Goal: Task Accomplishment & Management: Manage account settings

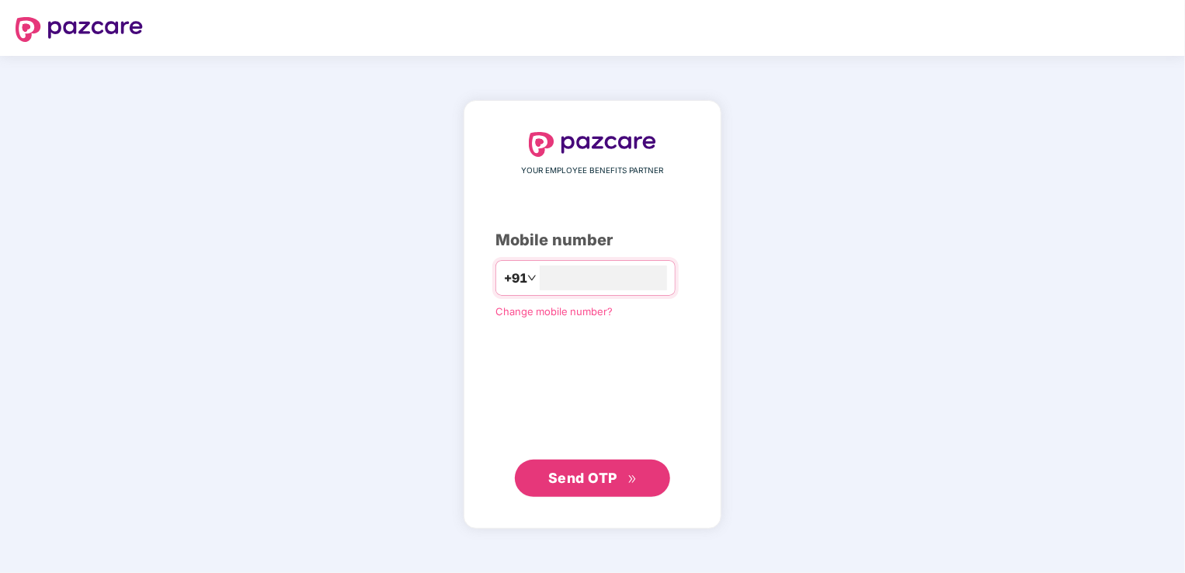
type input "**********"
click at [587, 477] on span "Send OTP" at bounding box center [582, 477] width 69 height 16
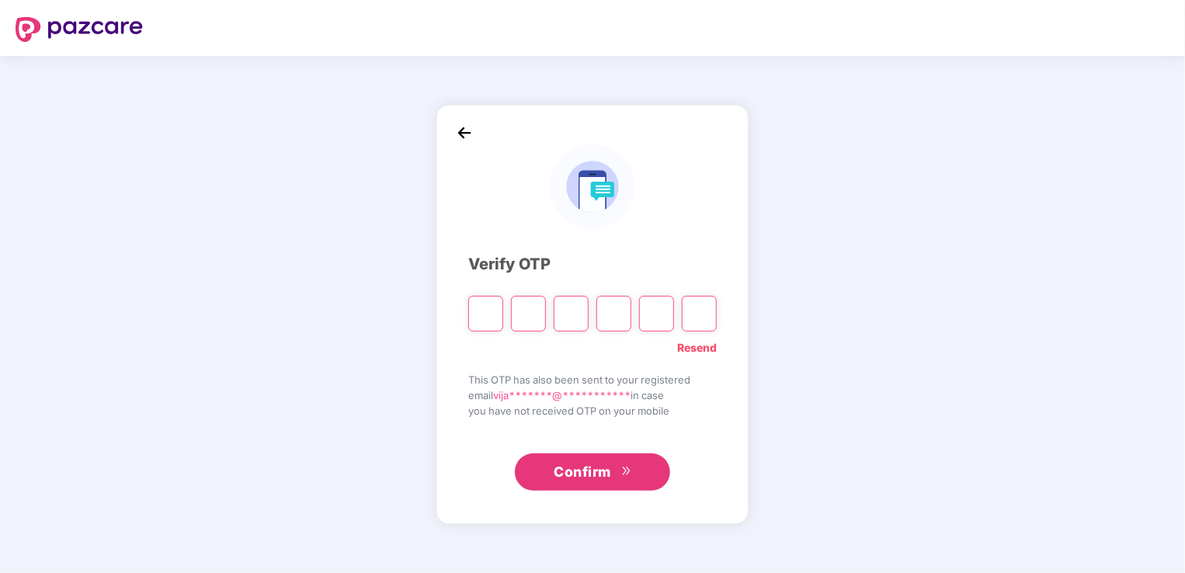
type input "*"
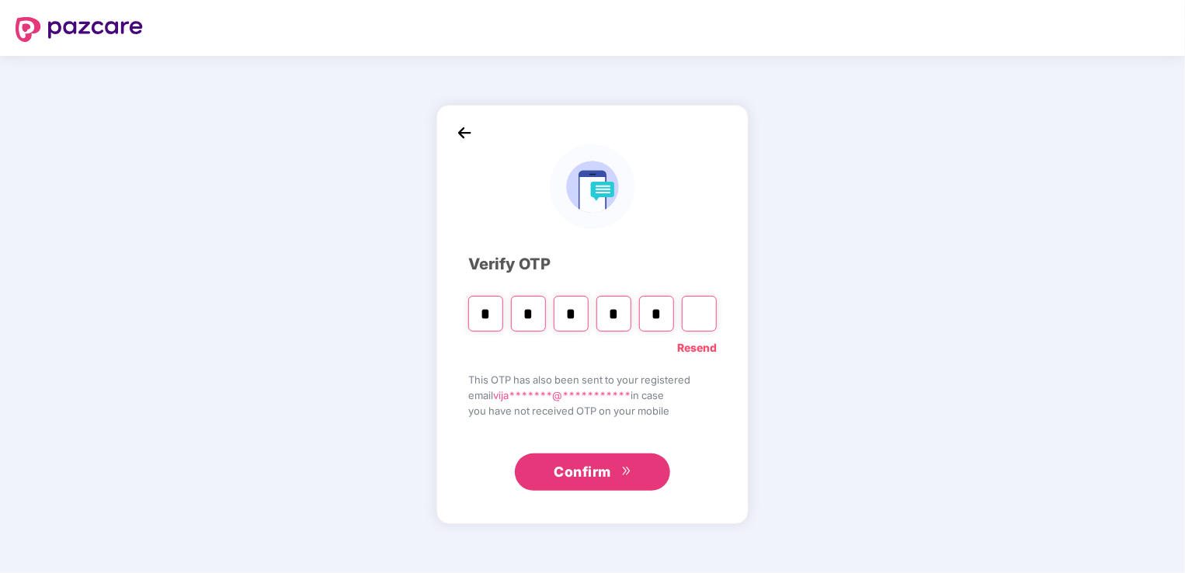
type input "*"
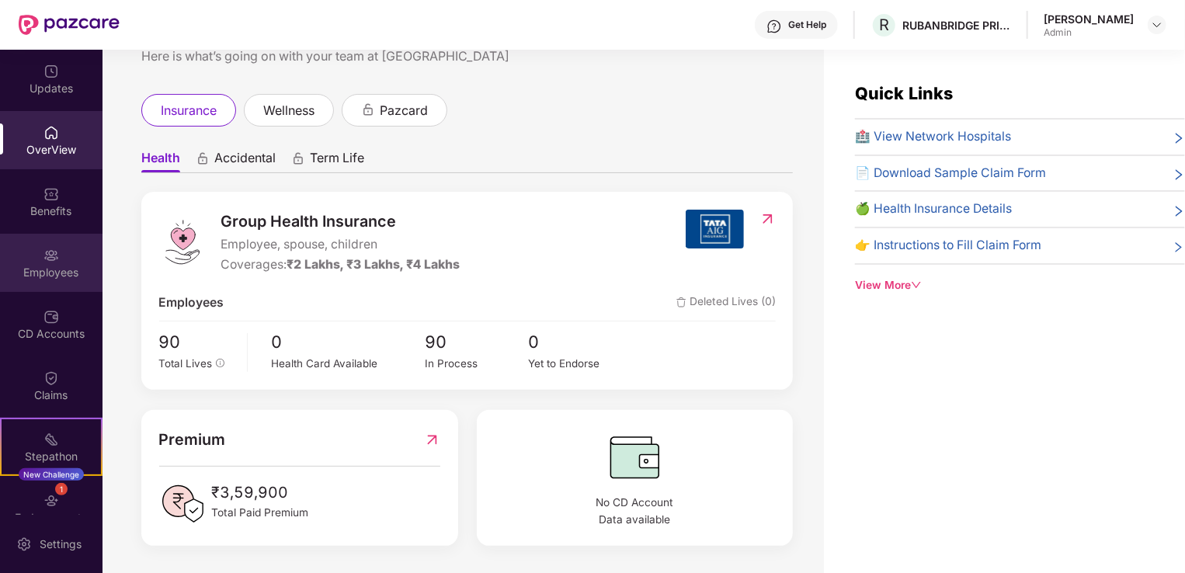
click at [49, 262] on div "Employees" at bounding box center [51, 263] width 102 height 58
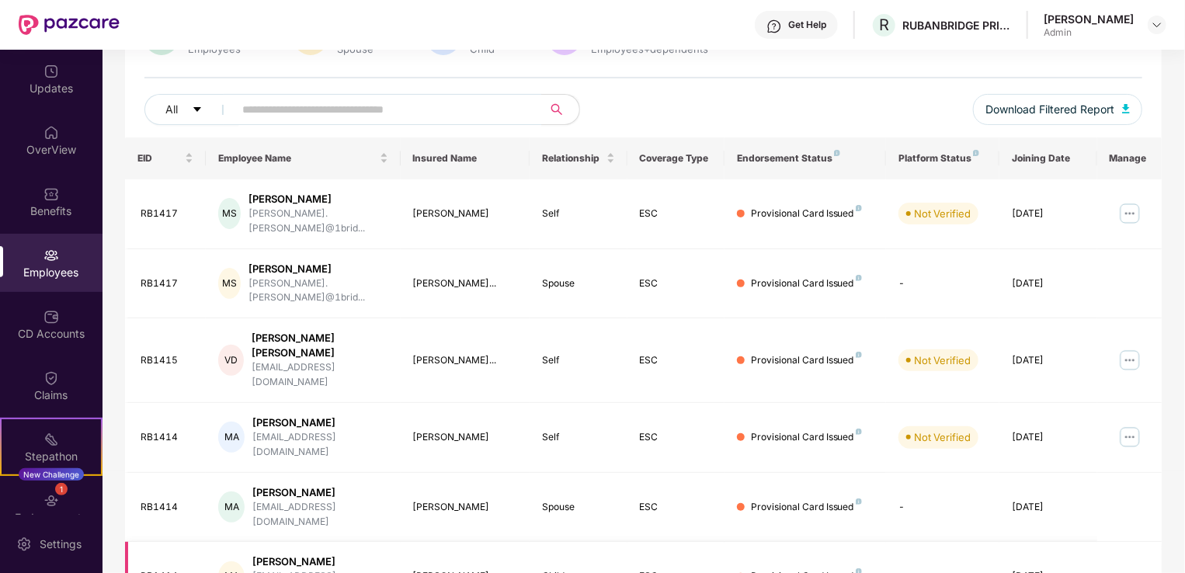
scroll to position [379, 0]
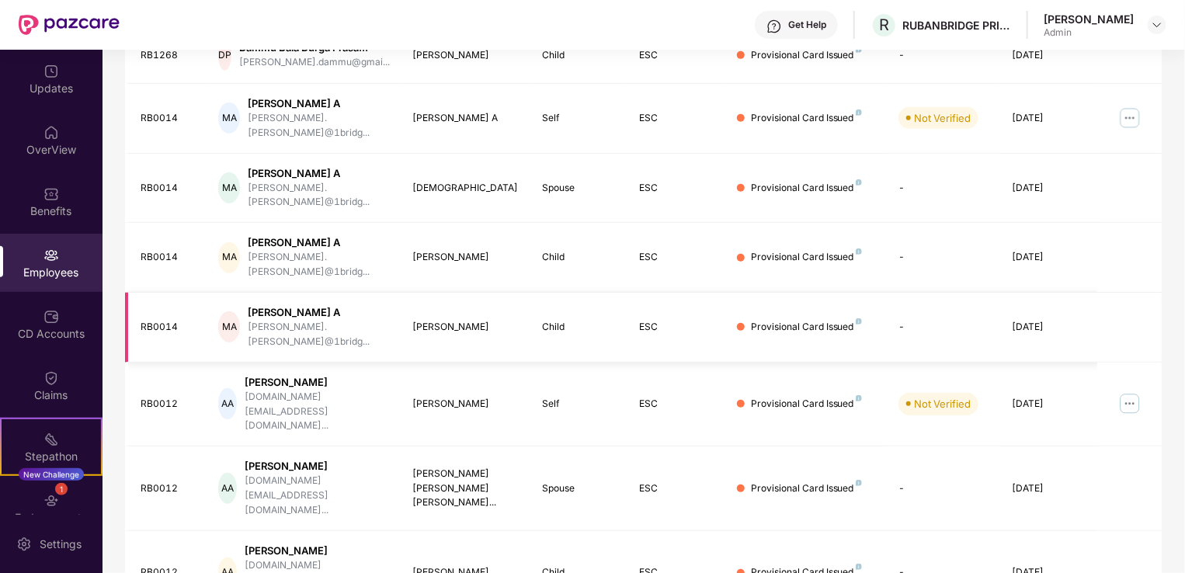
scroll to position [416, 0]
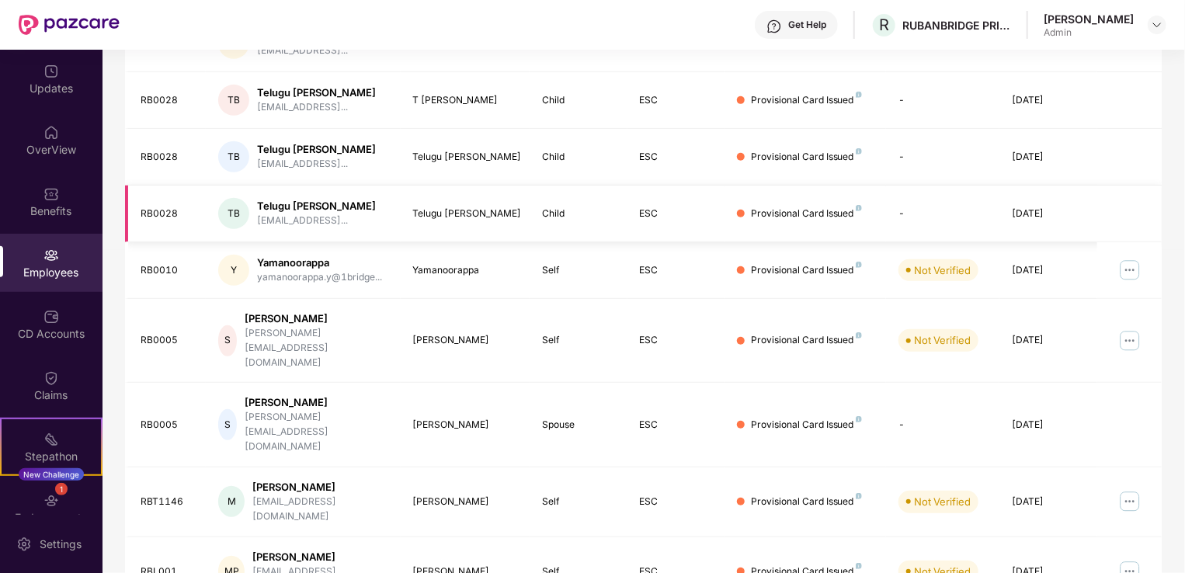
scroll to position [379, 0]
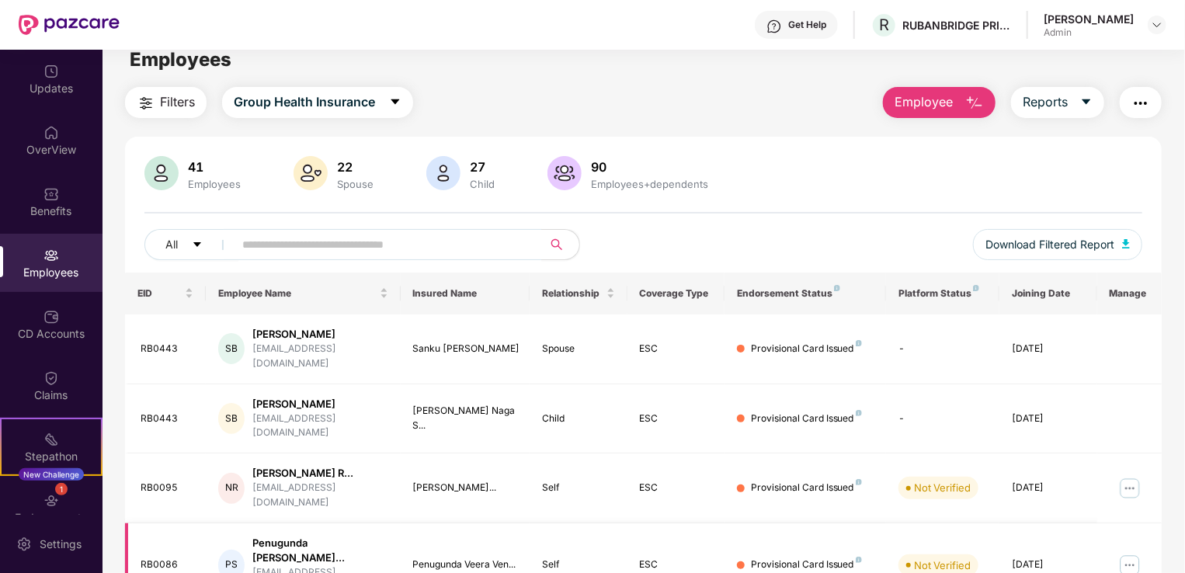
scroll to position [0, 0]
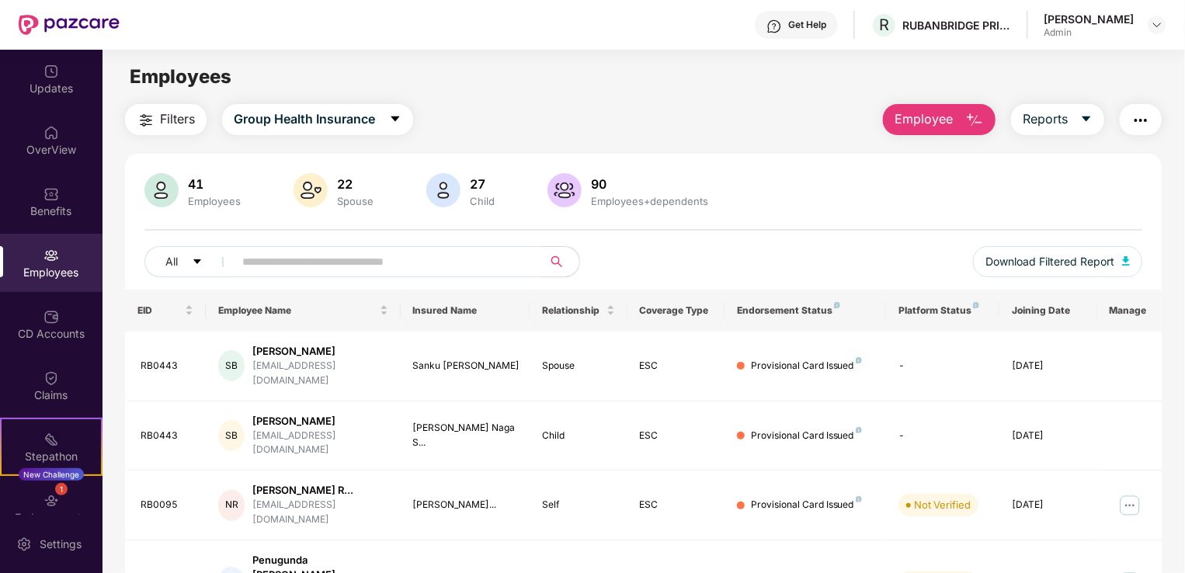
click at [50, 262] on img at bounding box center [51, 256] width 16 height 16
click at [394, 116] on icon "caret-down" at bounding box center [395, 118] width 9 height 5
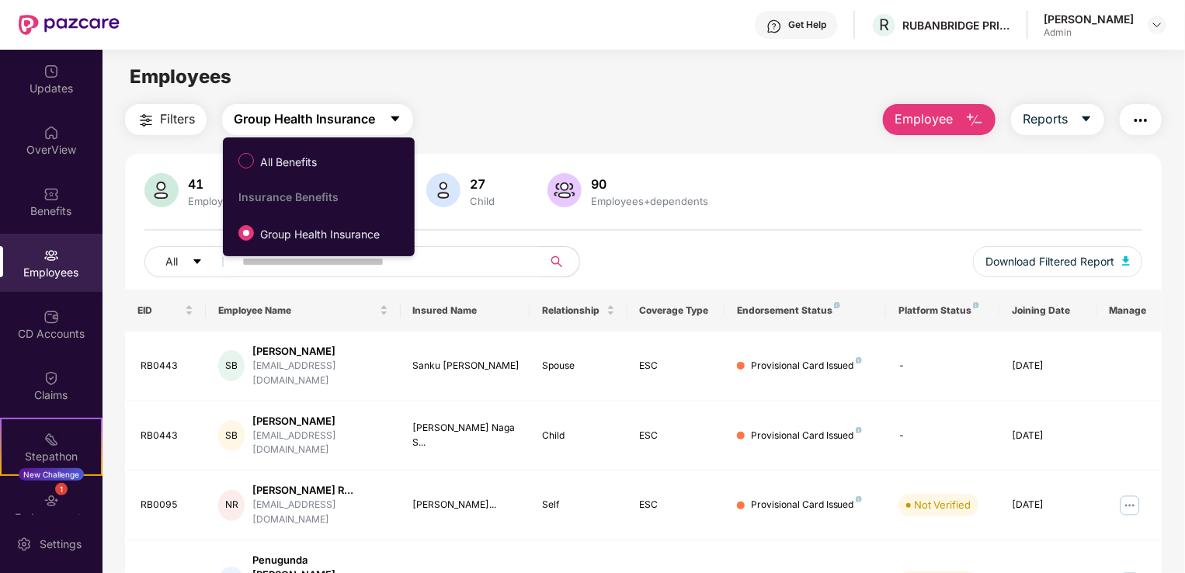
click at [393, 115] on icon "caret-down" at bounding box center [395, 119] width 12 height 12
